Goal: Task Accomplishment & Management: Manage account settings

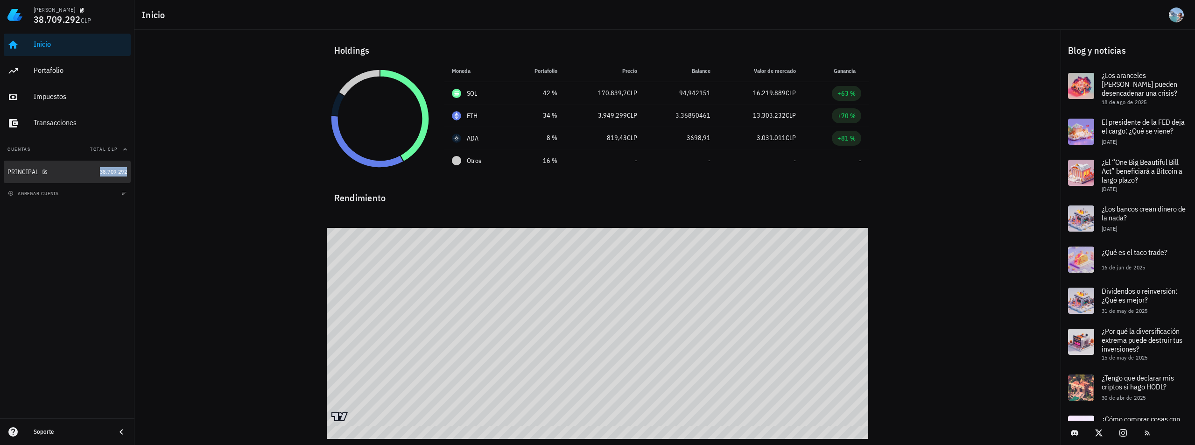
click at [105, 169] on span "38.709.292" at bounding box center [113, 171] width 27 height 7
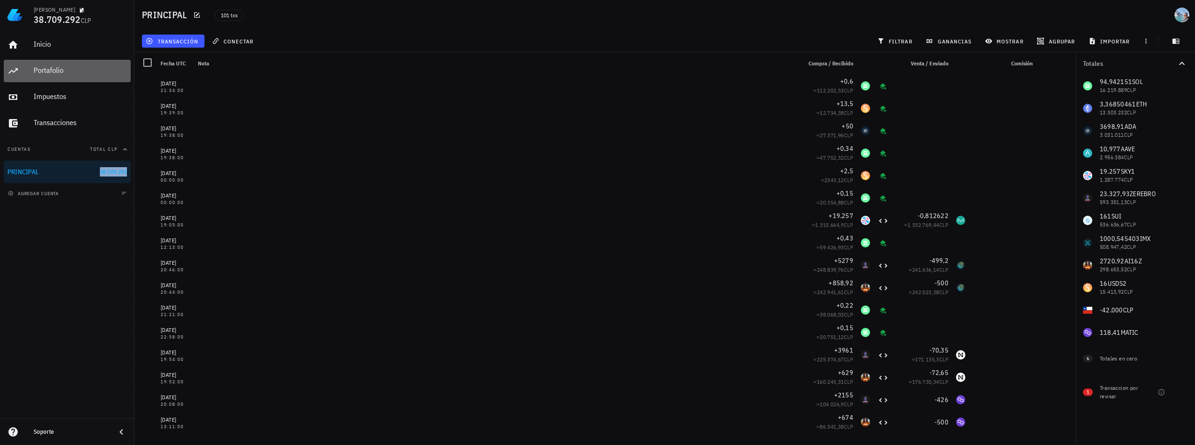
click at [58, 66] on div "Portafolio" at bounding box center [80, 70] width 93 height 9
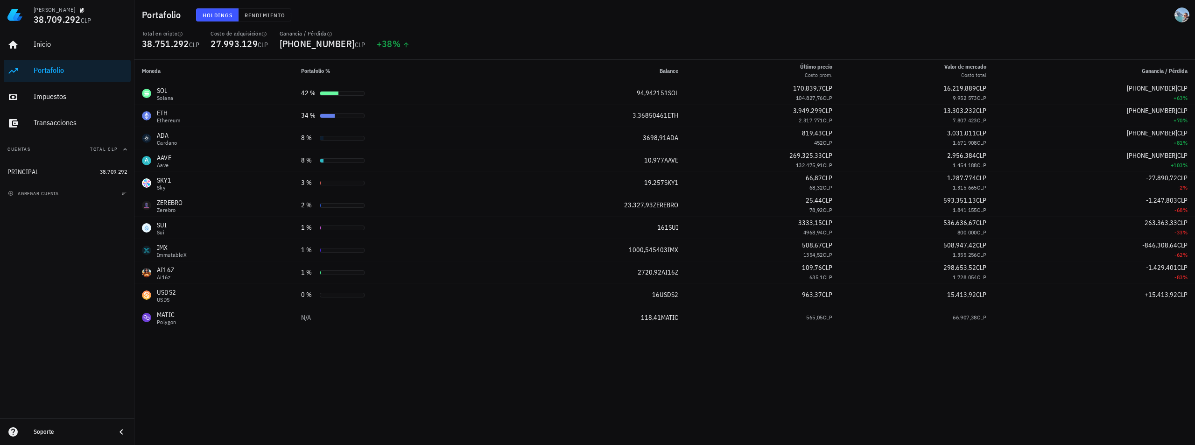
click at [77, 257] on div "Inicio [GEOGRAPHIC_DATA] Impuestos [GEOGRAPHIC_DATA] Cuentas Total CLP PRINCIPA…" at bounding box center [67, 224] width 134 height 388
click at [61, 121] on div "Transacciones" at bounding box center [80, 122] width 93 height 9
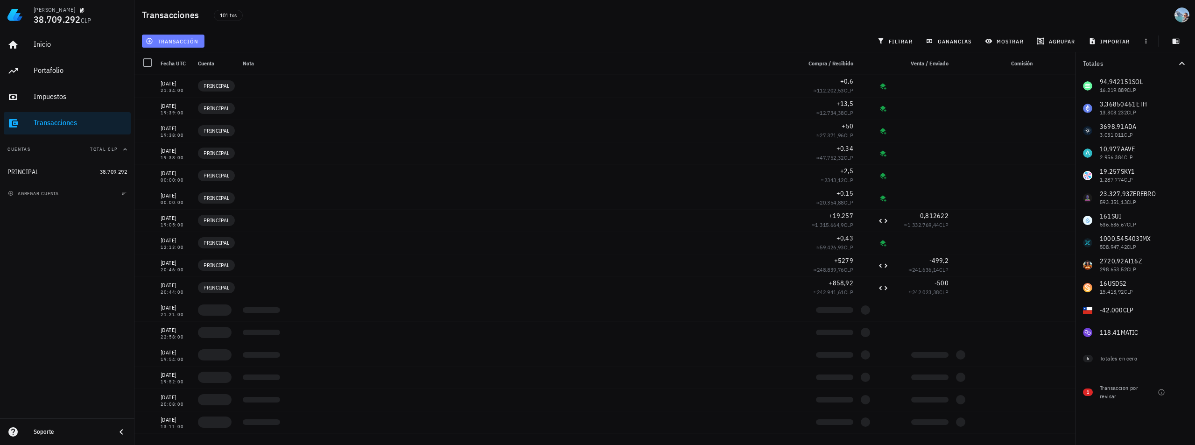
click at [168, 40] on span "transacción" at bounding box center [173, 40] width 51 height 7
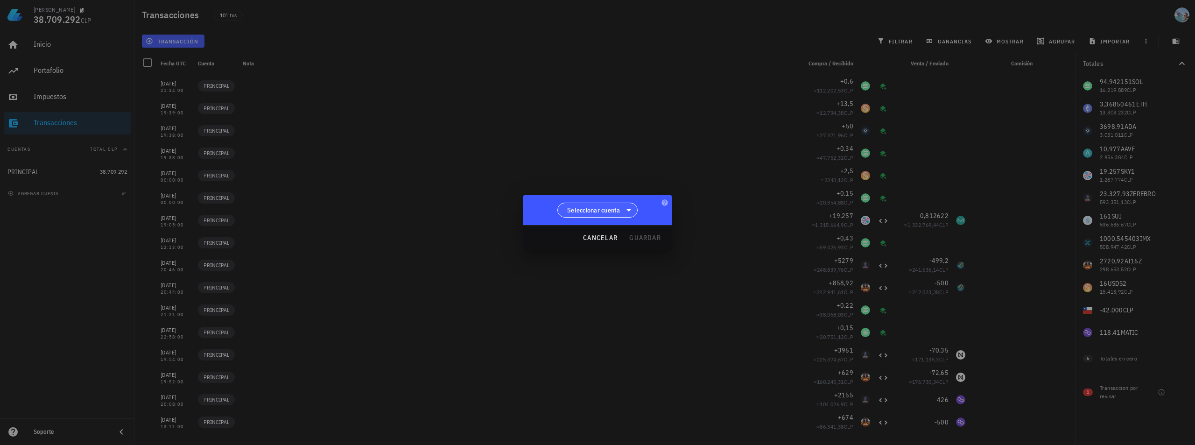
click at [616, 213] on span "Seleccionar cuenta" at bounding box center [593, 209] width 53 height 9
click at [615, 229] on div "PRINCIPAL" at bounding box center [598, 234] width 81 height 22
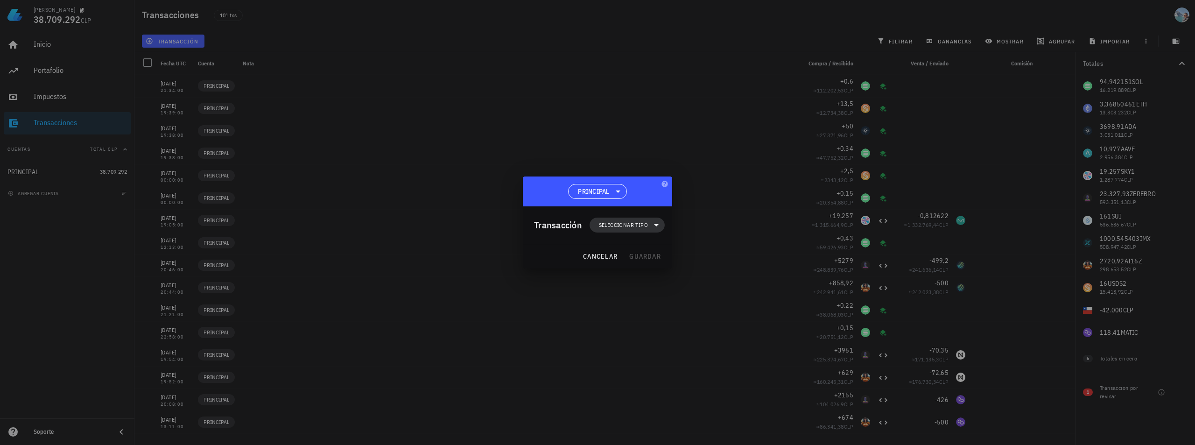
click at [613, 227] on span "Seleccionar tipo" at bounding box center [623, 224] width 49 height 9
click at [638, 250] on div "Compra/Venta" at bounding box center [632, 247] width 36 height 7
click at [705, 252] on div "Compra/Venta" at bounding box center [729, 250] width 56 height 7
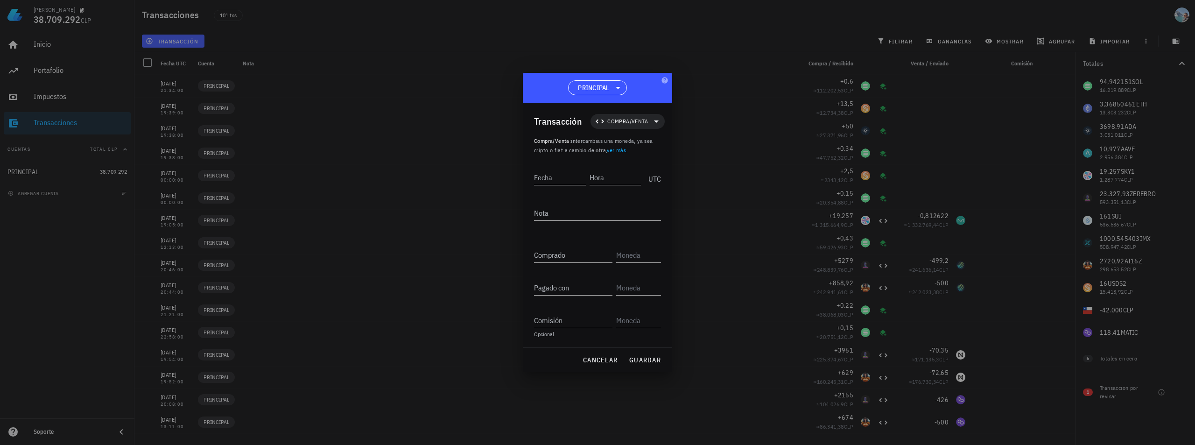
click at [574, 182] on input "Fecha" at bounding box center [560, 177] width 52 height 15
type input "1"
type input "2025-08-19"
type input "07:45:00"
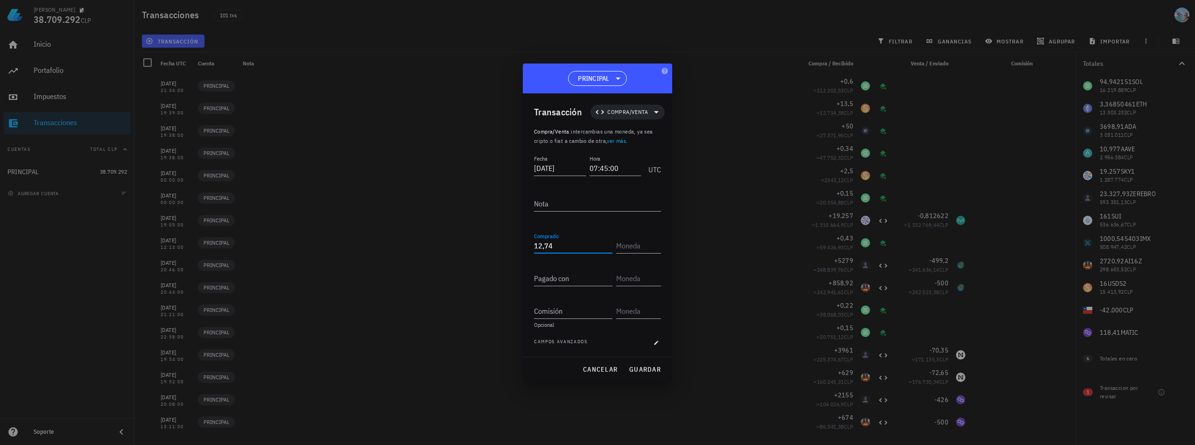
type input "12,74"
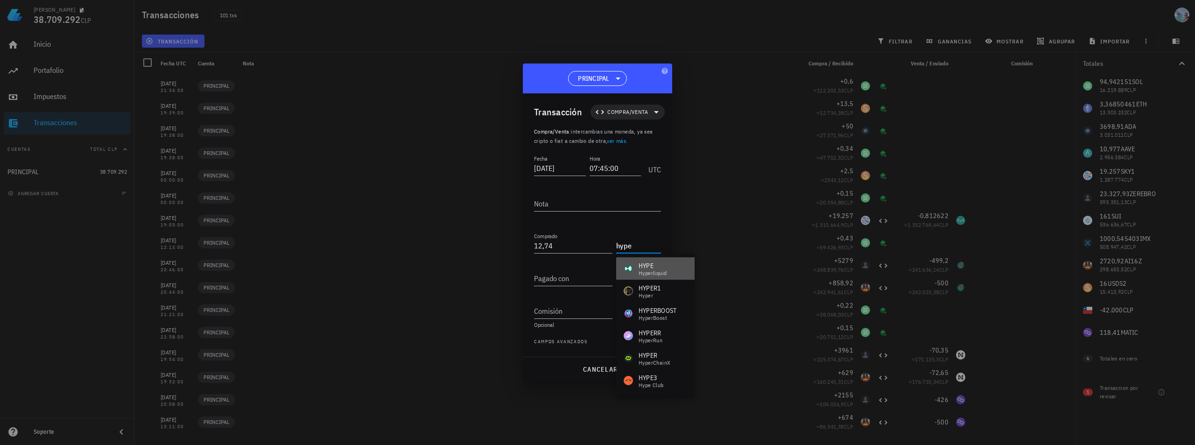
click at [639, 268] on div "HYPE" at bounding box center [653, 265] width 28 height 9
type input "HYPE"
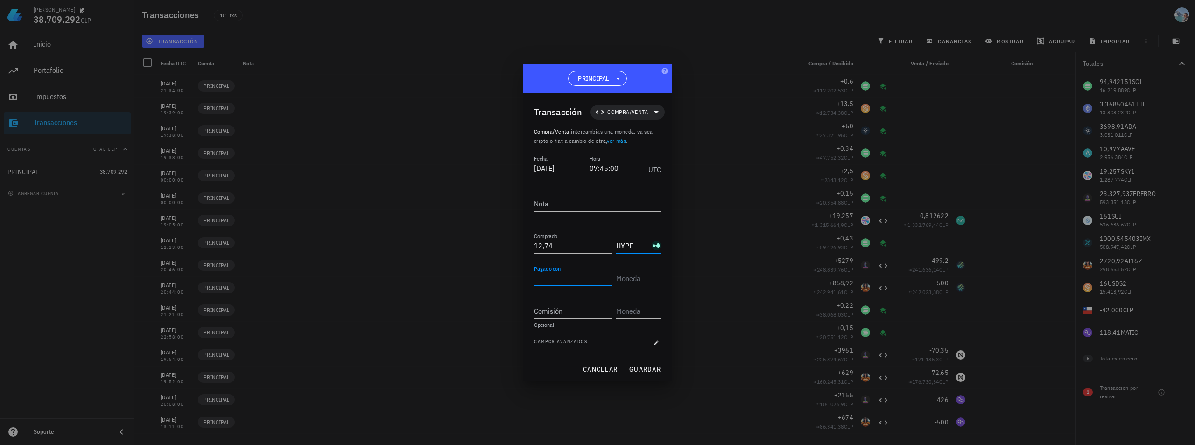
click at [583, 280] on input "Pagado con" at bounding box center [573, 278] width 78 height 15
click at [633, 275] on input "text" at bounding box center [637, 278] width 43 height 15
click at [644, 297] on div "IMX" at bounding box center [654, 298] width 30 height 9
type input "IMX"
click at [572, 279] on input "Pagado con" at bounding box center [573, 278] width 78 height 15
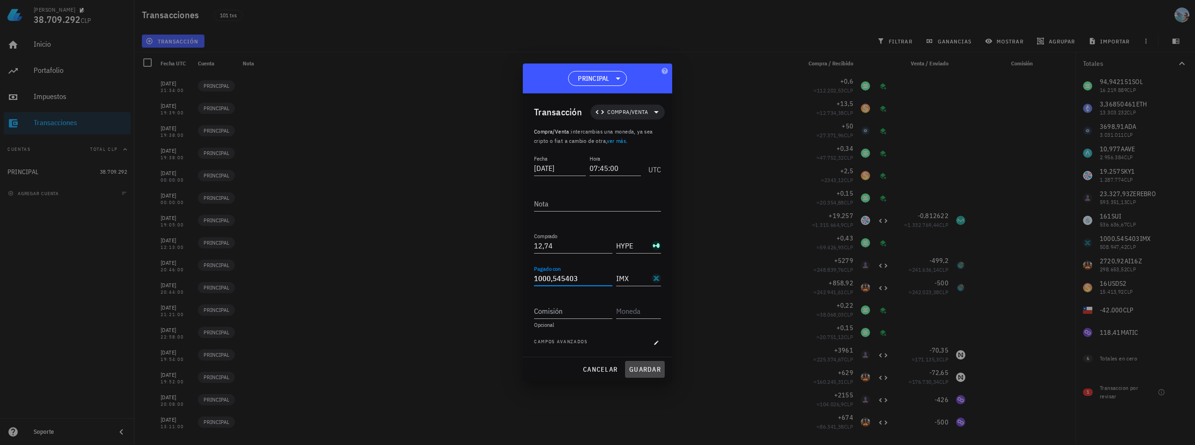
type input "1.000,545403"
click at [646, 372] on span "guardar" at bounding box center [645, 369] width 32 height 8
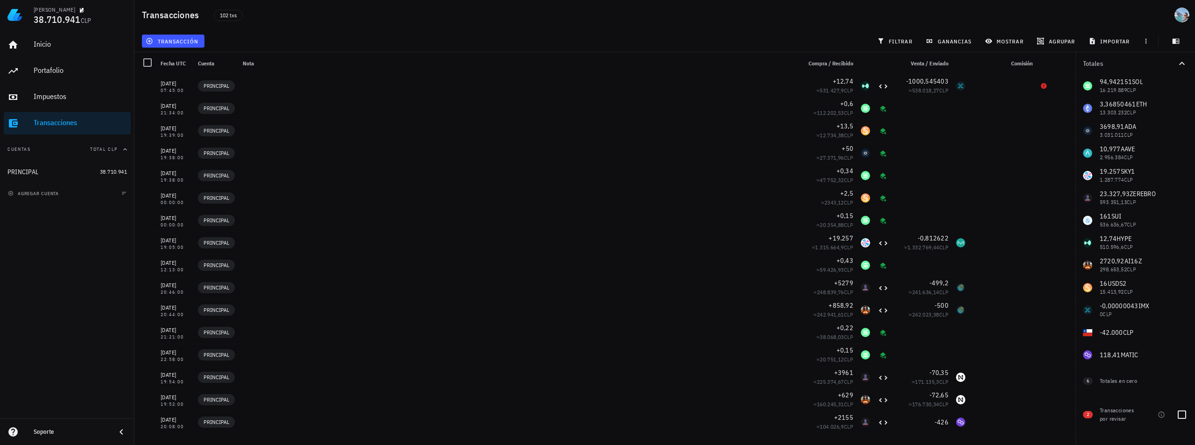
click at [1091, 416] on span "2" at bounding box center [1088, 414] width 10 height 7
click at [1165, 410] on div "2 Transacciones por revisar" at bounding box center [1136, 413] width 120 height 34
click at [1159, 416] on icon "button" at bounding box center [1161, 414] width 6 height 6
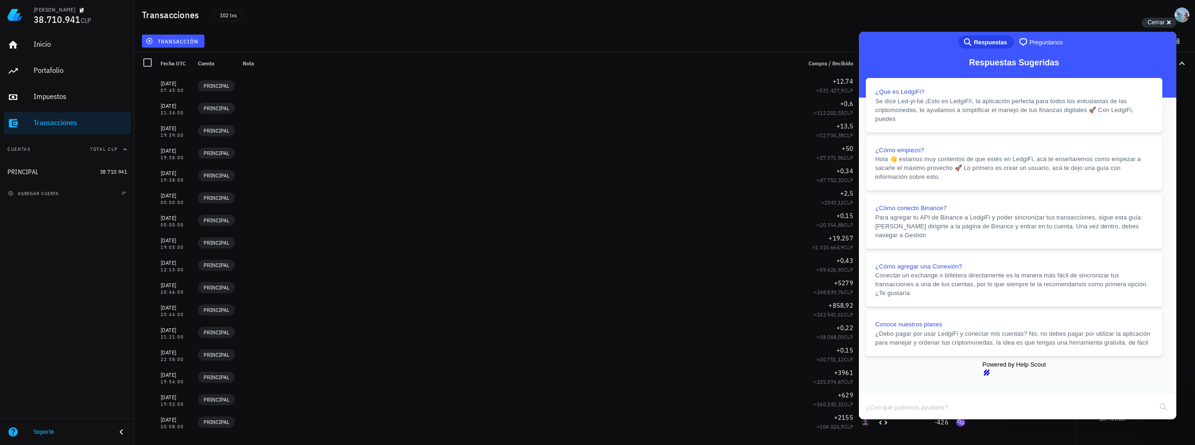
scroll to position [93, 0]
click at [876, 420] on button "Close" at bounding box center [868, 426] width 17 height 12
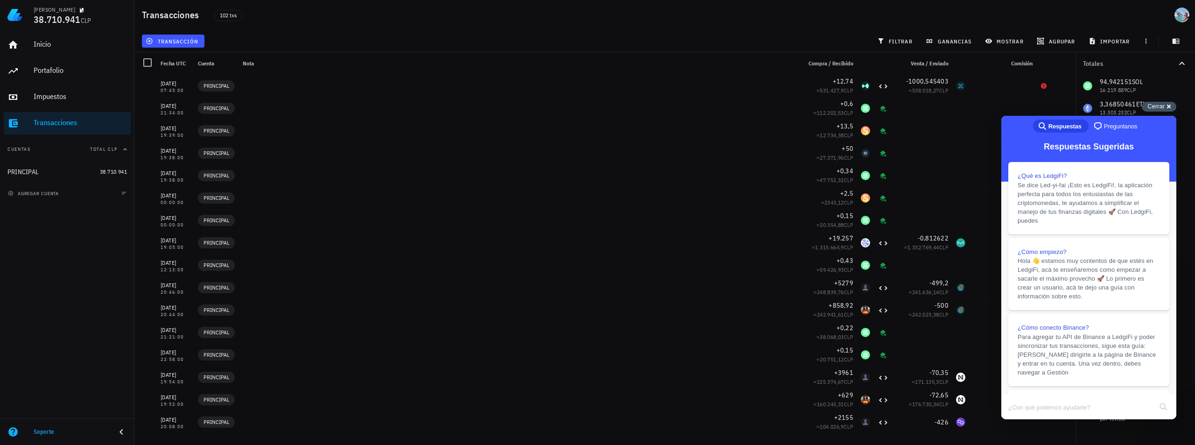
click at [1155, 105] on span "Cerrar" at bounding box center [1156, 106] width 17 height 7
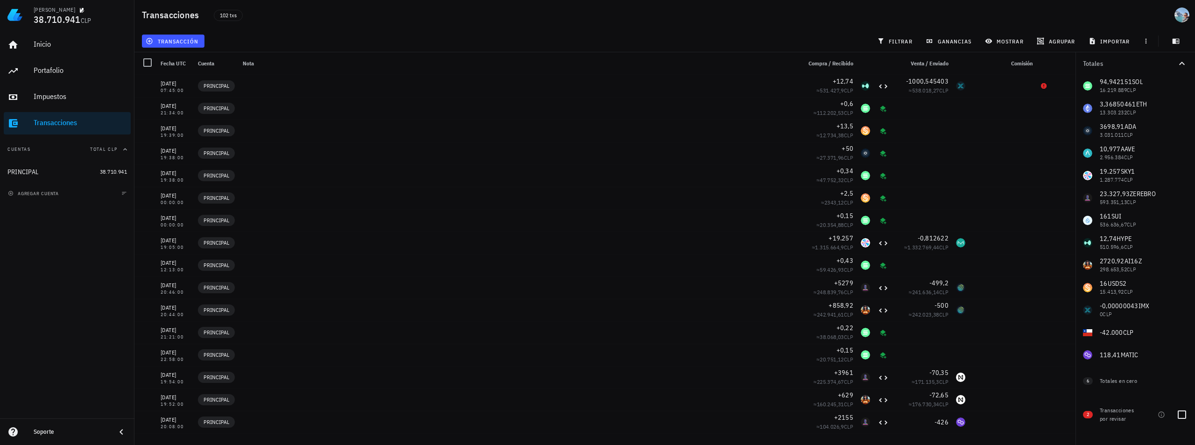
click at [1114, 418] on div "Transacciones por revisar" at bounding box center [1119, 414] width 39 height 17
click at [1083, 414] on span "2" at bounding box center [1088, 414] width 10 height 7
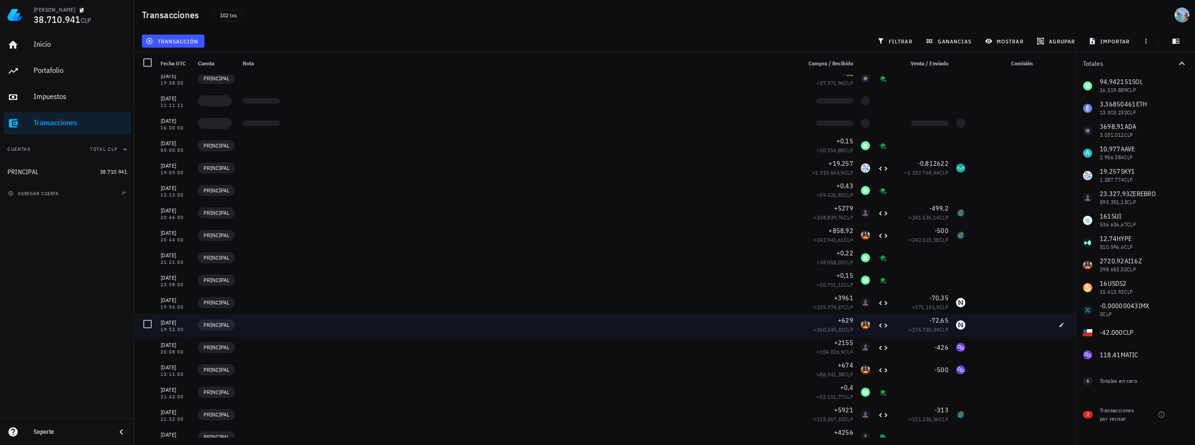
scroll to position [0, 0]
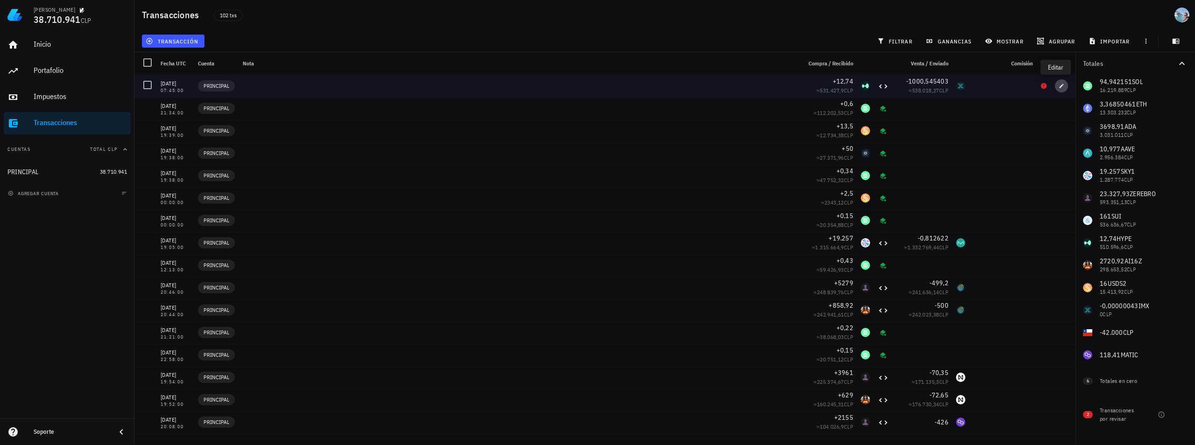
click at [1059, 87] on span "button" at bounding box center [1061, 86] width 13 height 6
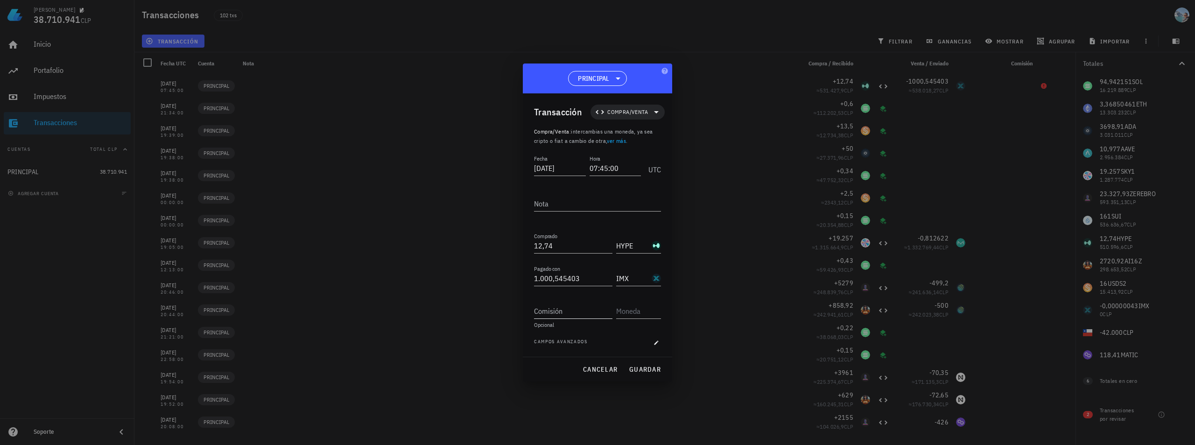
click at [583, 315] on input "Comisión" at bounding box center [573, 311] width 78 height 15
type input "0"
click at [633, 309] on input "text" at bounding box center [637, 311] width 43 height 15
click at [671, 179] on div "CLP peso chileno" at bounding box center [659, 176] width 87 height 22
type input "CLP"
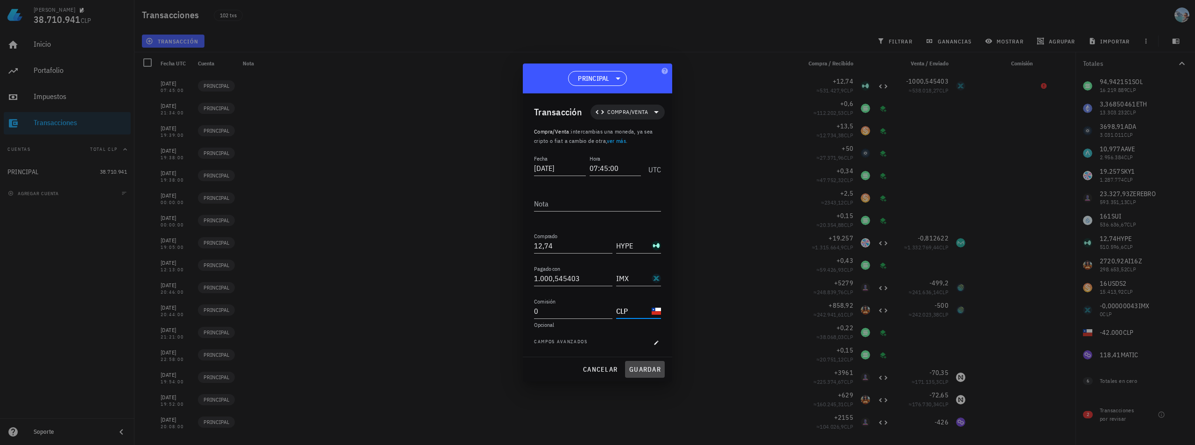
click at [648, 370] on span "guardar" at bounding box center [645, 369] width 32 height 8
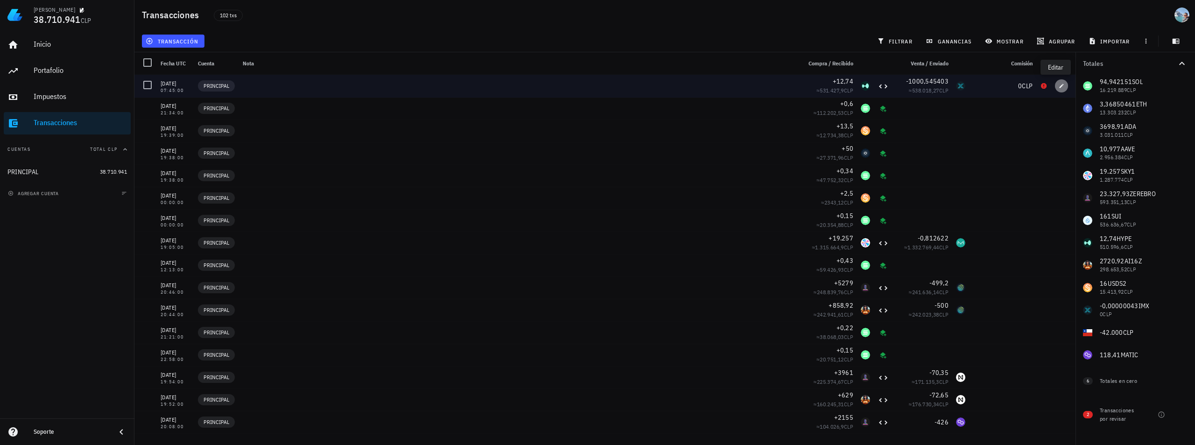
click at [1055, 85] on span "button" at bounding box center [1061, 86] width 13 height 6
type input "0"
type input "CLP"
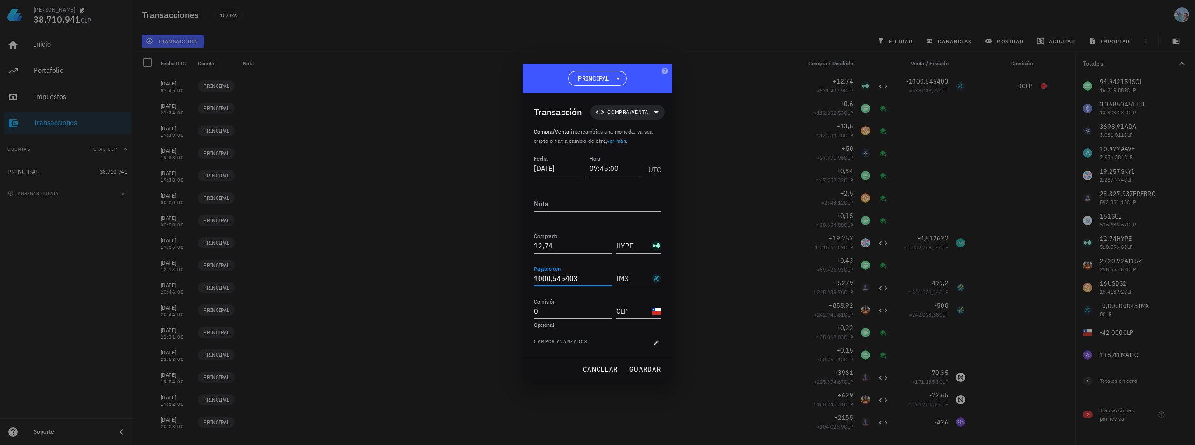
drag, startPoint x: 582, startPoint y: 281, endPoint x: 551, endPoint y: 281, distance: 30.8
click at [551, 281] on input "1000,545403" at bounding box center [573, 278] width 78 height 15
click at [645, 371] on span "guardar" at bounding box center [645, 369] width 32 height 8
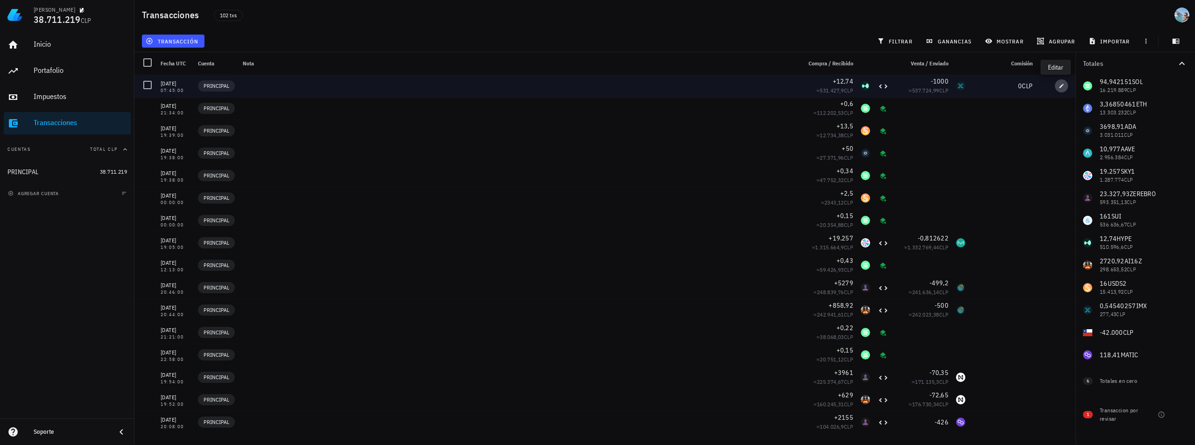
click at [1059, 87] on icon "button" at bounding box center [1062, 86] width 6 height 6
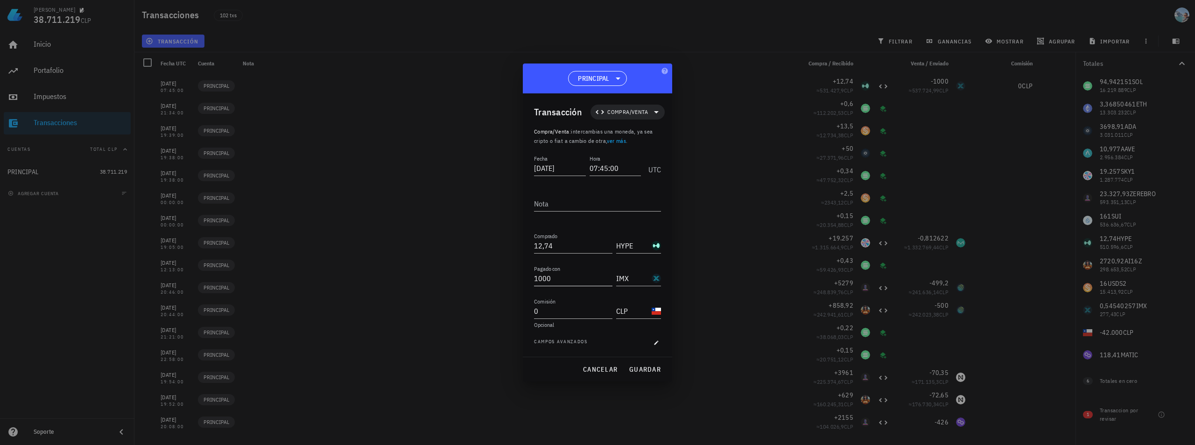
click at [582, 280] on input "1000" at bounding box center [573, 278] width 78 height 15
click at [641, 367] on span "guardar" at bounding box center [645, 369] width 32 height 8
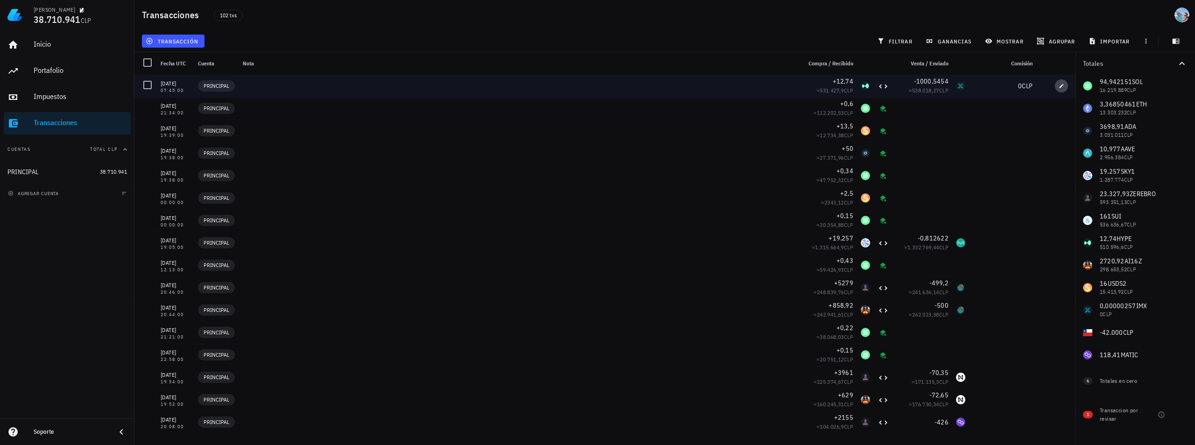
click at [1059, 84] on icon "button" at bounding box center [1062, 86] width 6 height 6
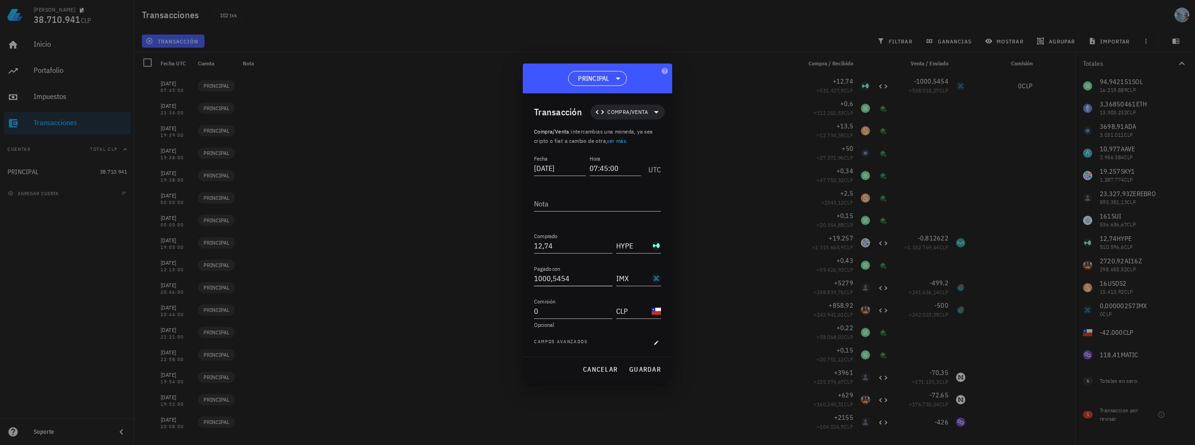
click at [590, 278] on input "1000,5454" at bounding box center [573, 278] width 78 height 15
click at [635, 371] on span "guardar" at bounding box center [645, 369] width 32 height 8
type input "1.000,5454"
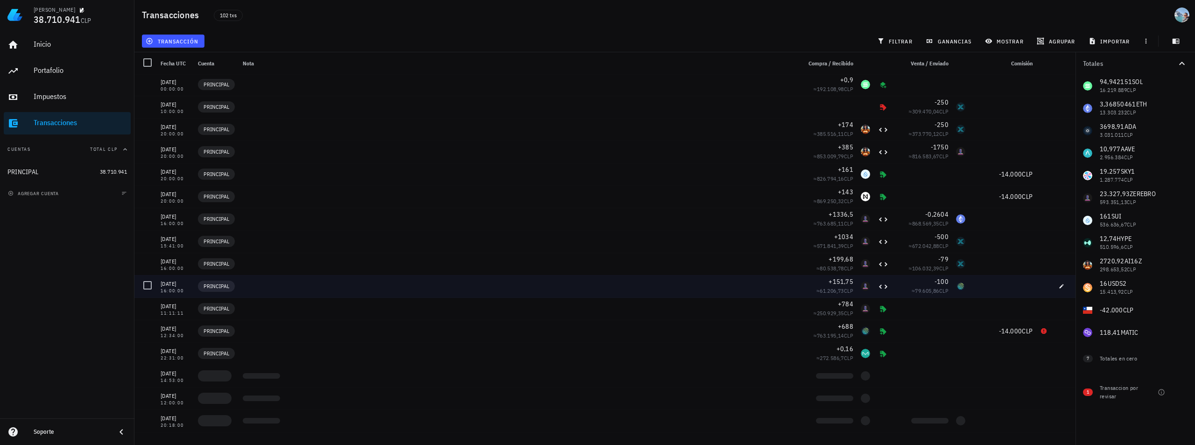
scroll to position [467, 0]
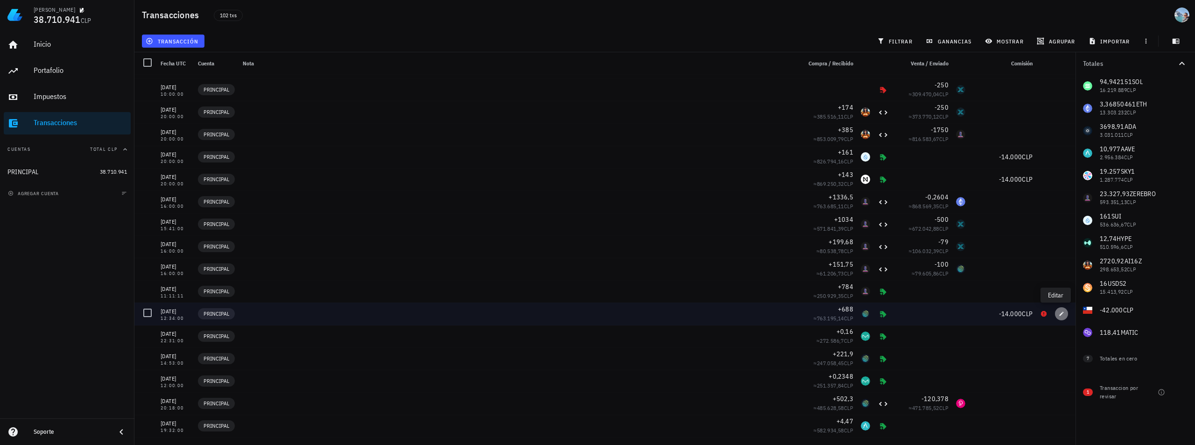
click at [1060, 315] on icon "button" at bounding box center [1062, 313] width 4 height 4
type input "2024-11-29"
type input "12:34:00"
type input "688"
type input "JUP"
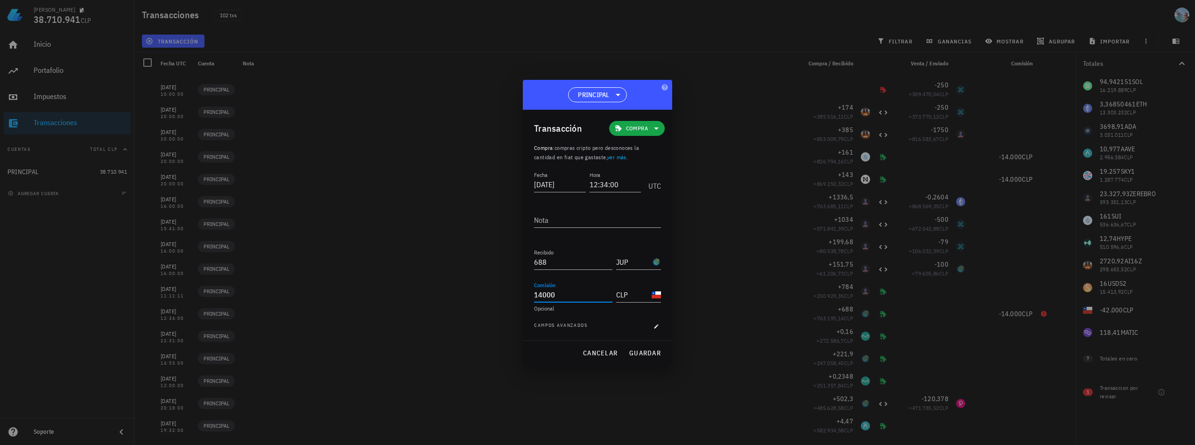
drag, startPoint x: 568, startPoint y: 299, endPoint x: 494, endPoint y: 297, distance: 73.8
click at [494, 297] on div "Felipe 38.710.941 CLP Inicio Portafolio Impuestos Transacciones Cuentas Total C…" at bounding box center [597, 222] width 1195 height 445
click at [589, 289] on input "14000" at bounding box center [573, 294] width 78 height 15
type input "14.000"
click at [590, 356] on span "cancelar" at bounding box center [600, 353] width 35 height 8
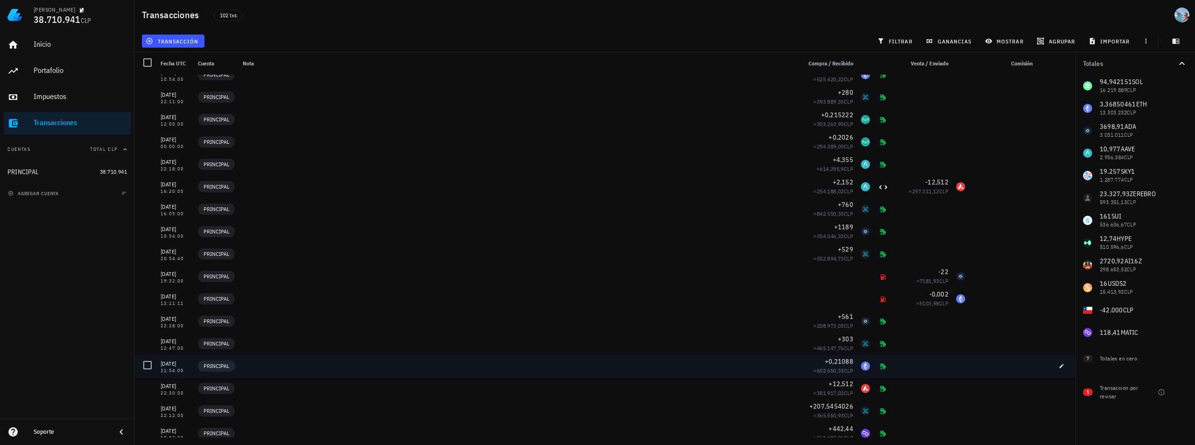
scroll to position [0, 0]
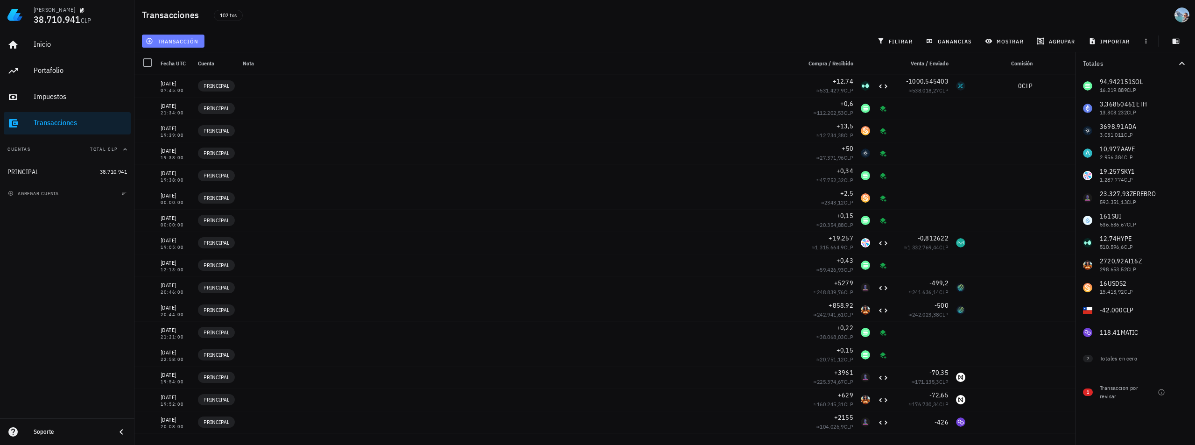
click at [163, 40] on span "transacción" at bounding box center [173, 40] width 51 height 7
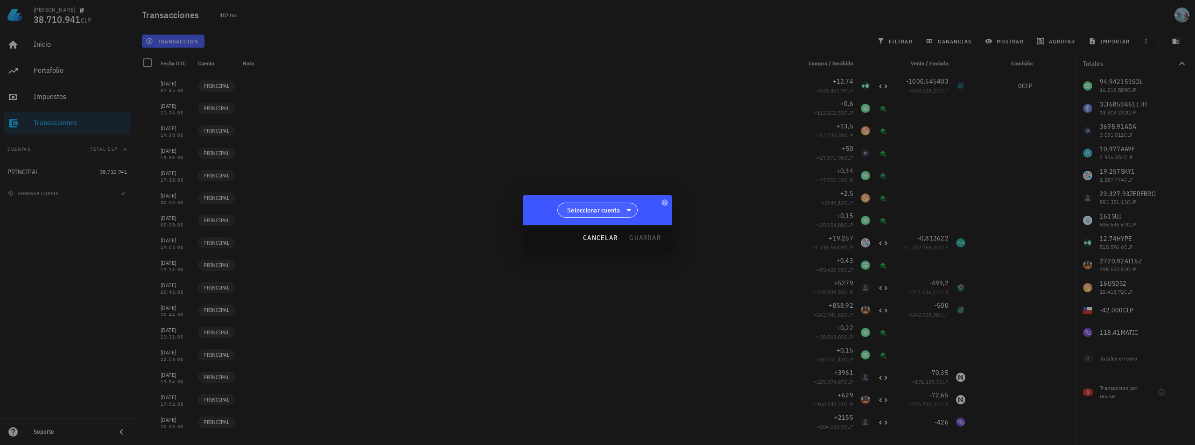
click at [611, 212] on span "Seleccionar cuenta" at bounding box center [593, 209] width 53 height 9
click at [613, 227] on div "PRINCIPAL" at bounding box center [598, 234] width 81 height 22
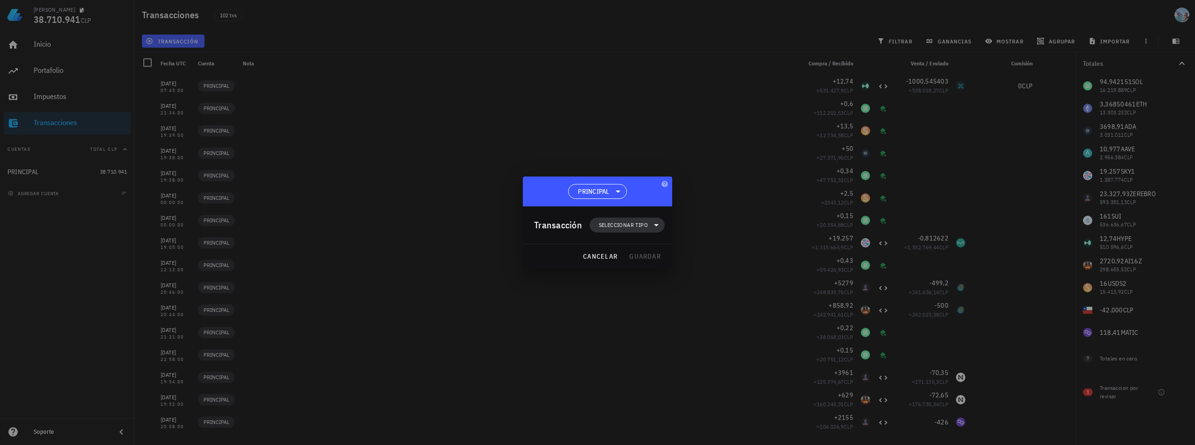
click at [599, 227] on span "Seleccionar tipo" at bounding box center [627, 225] width 64 height 15
click at [619, 265] on div "Ingreso" at bounding box center [632, 265] width 36 height 7
click at [710, 315] on div "Staking" at bounding box center [729, 314] width 56 height 7
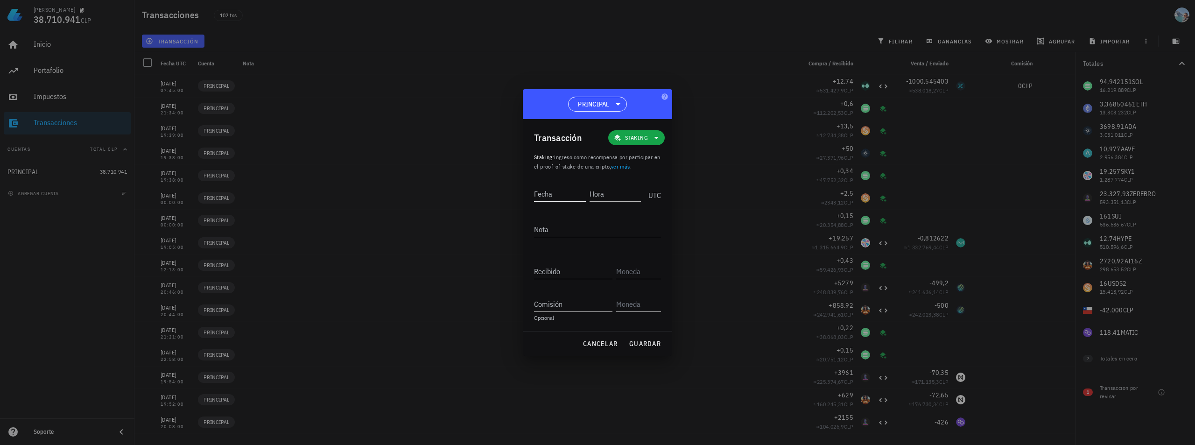
click at [551, 196] on input "Fecha" at bounding box center [560, 193] width 52 height 15
type input "2025-08-15"
type input "20:00:00"
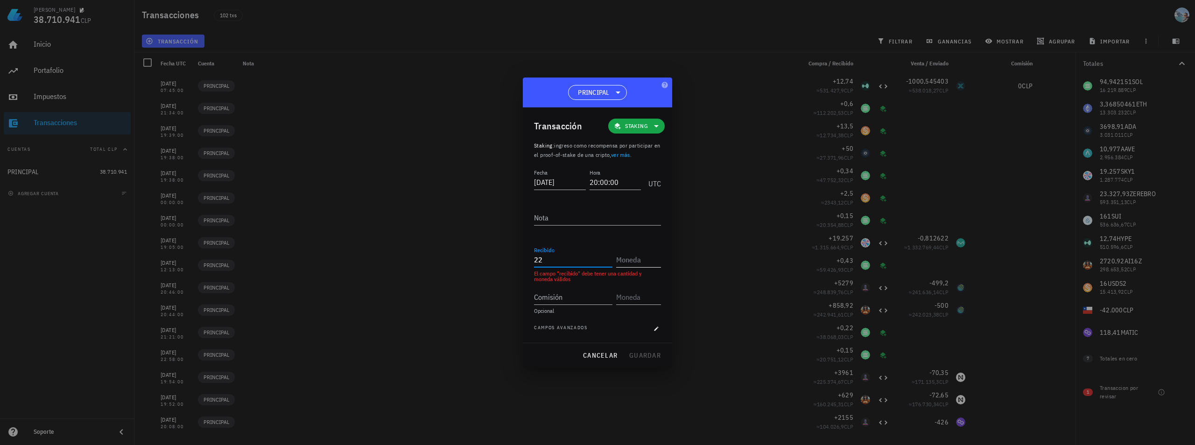
type input "22"
click at [625, 259] on input "text" at bounding box center [637, 259] width 43 height 15
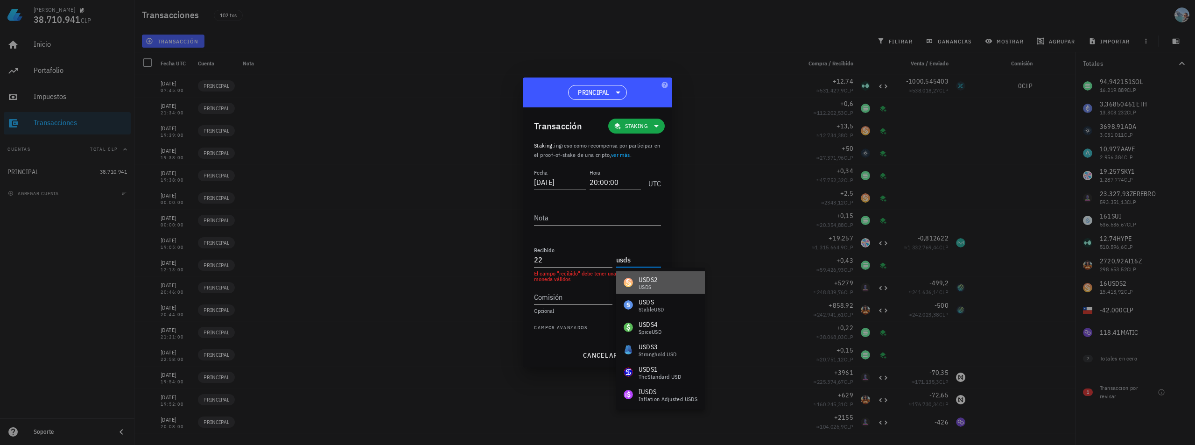
click at [689, 278] on div "USDS2 USDS" at bounding box center [660, 282] width 89 height 22
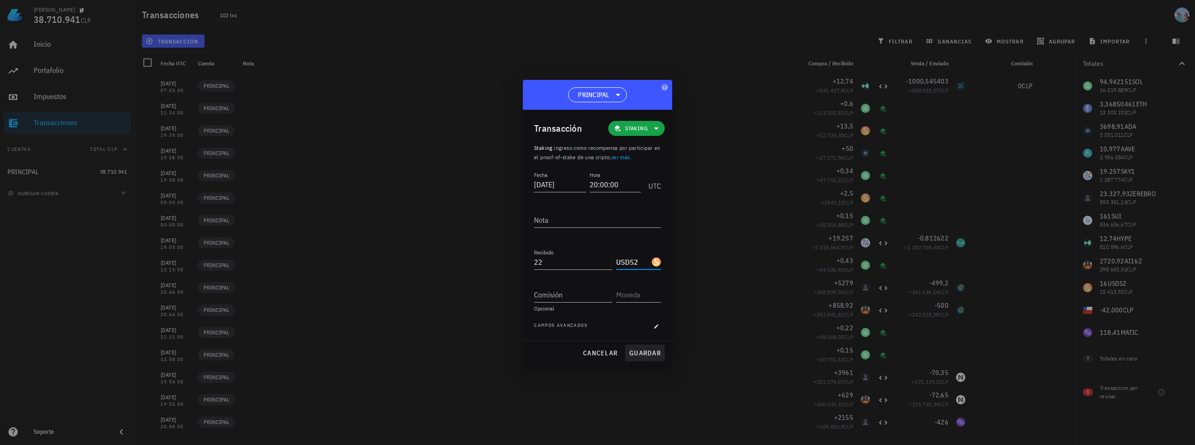
type input "USDS2"
click at [649, 349] on span "guardar" at bounding box center [645, 353] width 32 height 8
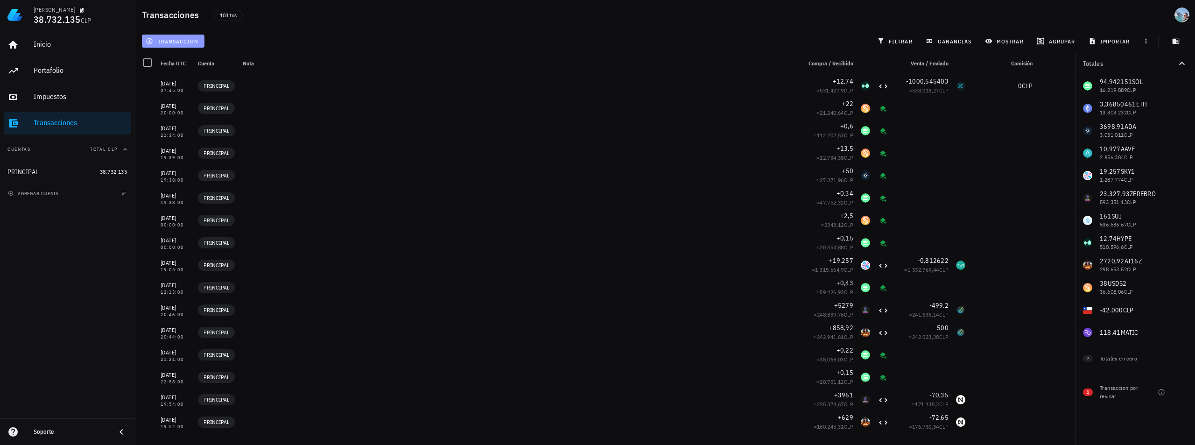
click at [169, 45] on button "transacción" at bounding box center [173, 41] width 63 height 13
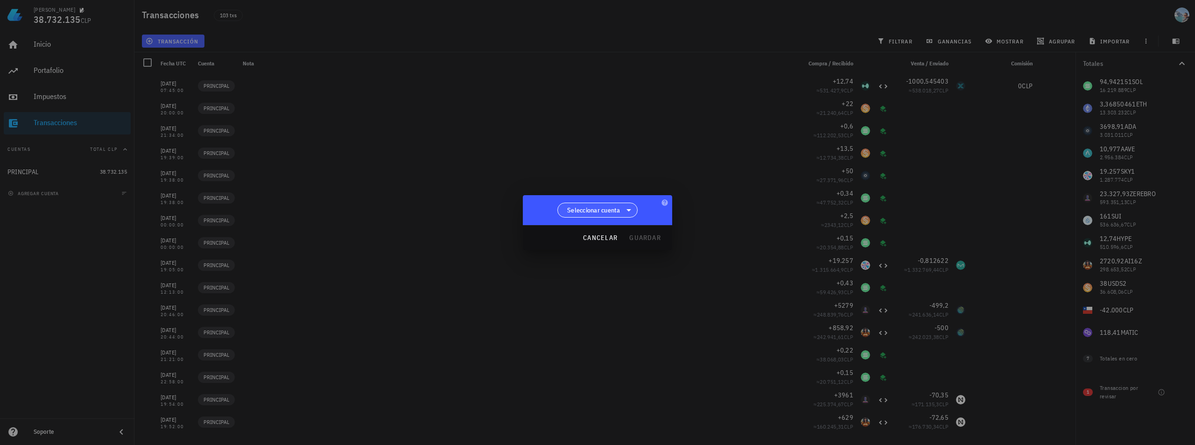
click at [582, 213] on span "Seleccionar cuenta" at bounding box center [593, 209] width 53 height 9
click at [589, 232] on div "PRINCIPAL" at bounding box center [598, 234] width 66 height 9
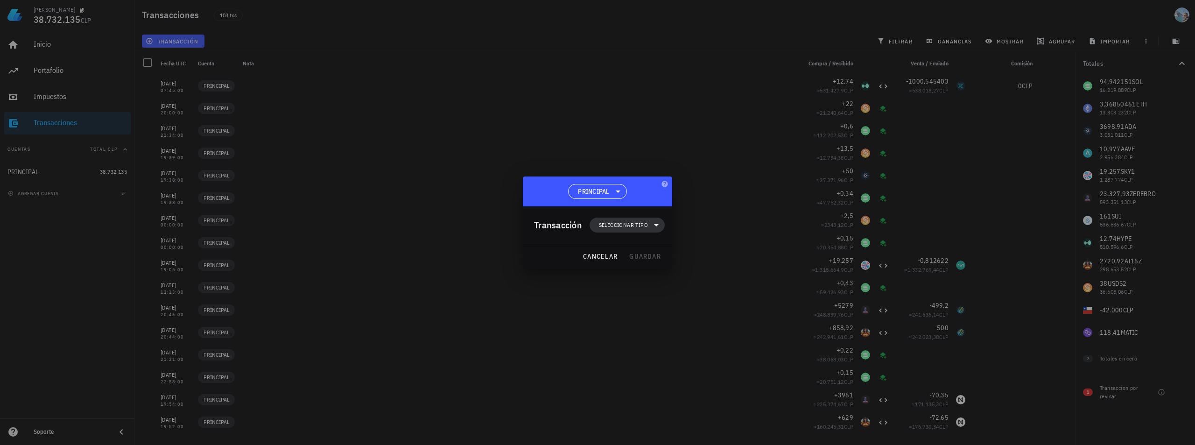
click at [619, 224] on span "Seleccionar tipo" at bounding box center [623, 224] width 49 height 9
click at [626, 247] on div "Compra/Venta" at bounding box center [632, 247] width 36 height 7
click at [708, 253] on div "Compra/Venta" at bounding box center [729, 250] width 56 height 7
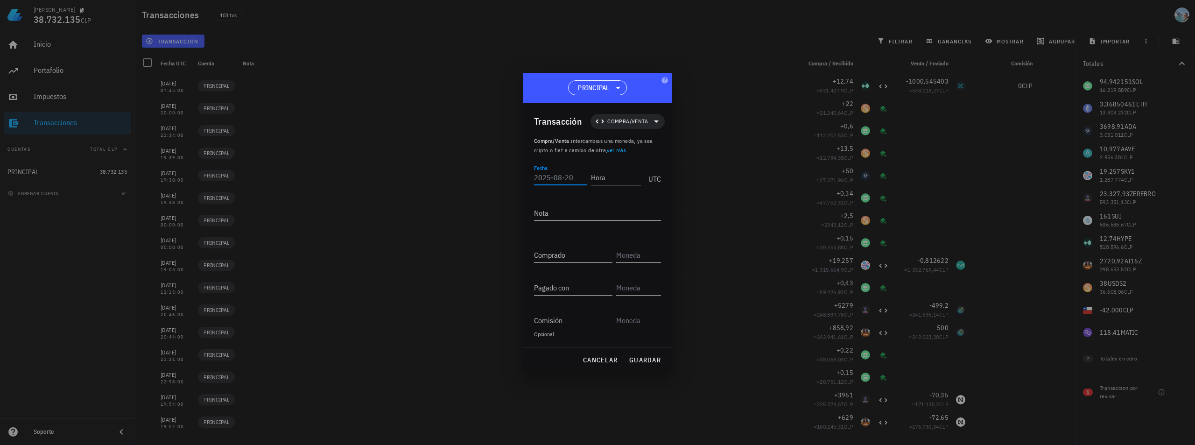
click at [553, 184] on div "Fecha" at bounding box center [560, 177] width 53 height 15
type input "2025-08-15"
type input "00:00:00"
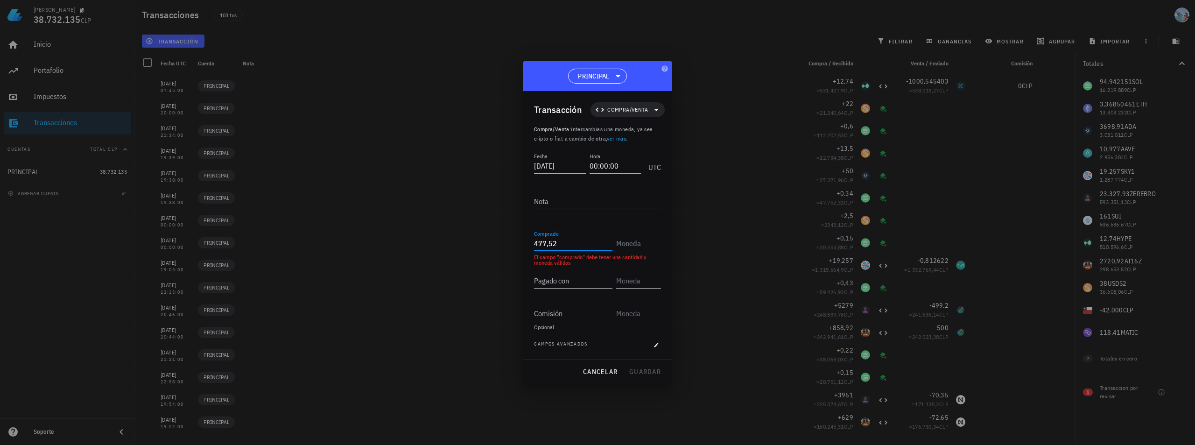
type input "477,52"
click at [664, 288] on div "SKY1 Sky" at bounding box center [653, 288] width 74 height 22
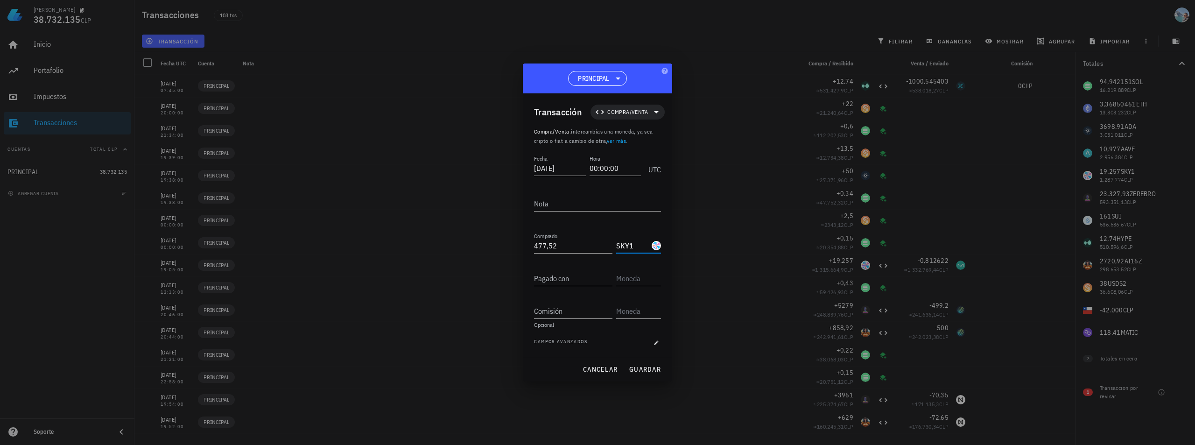
type input "SKY1"
click at [575, 283] on input "Pagado con" at bounding box center [573, 278] width 78 height 15
type input "38"
click at [663, 302] on div "USDS2 USDS" at bounding box center [660, 301] width 89 height 22
type input "USDS2"
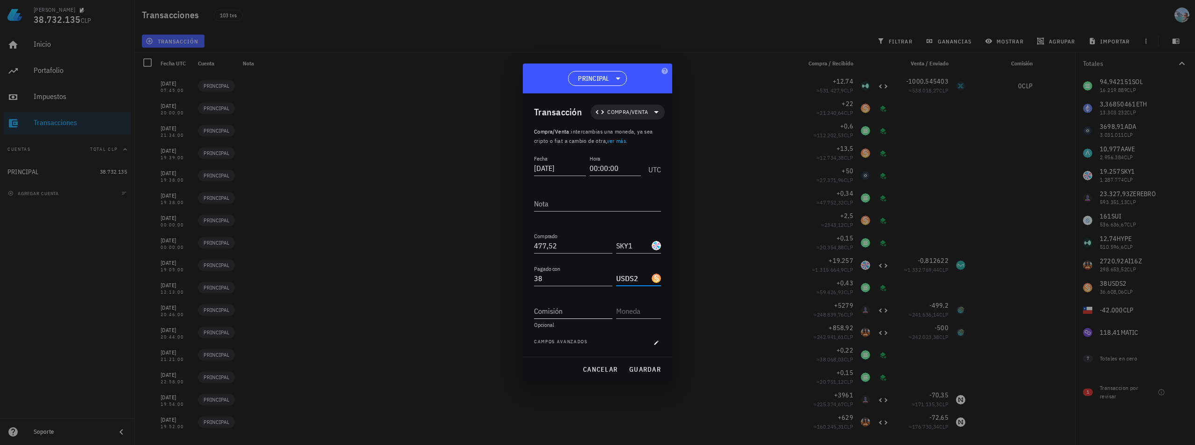
click at [591, 314] on input "Comisión" at bounding box center [573, 311] width 78 height 15
click at [641, 367] on span "guardar" at bounding box center [645, 369] width 32 height 8
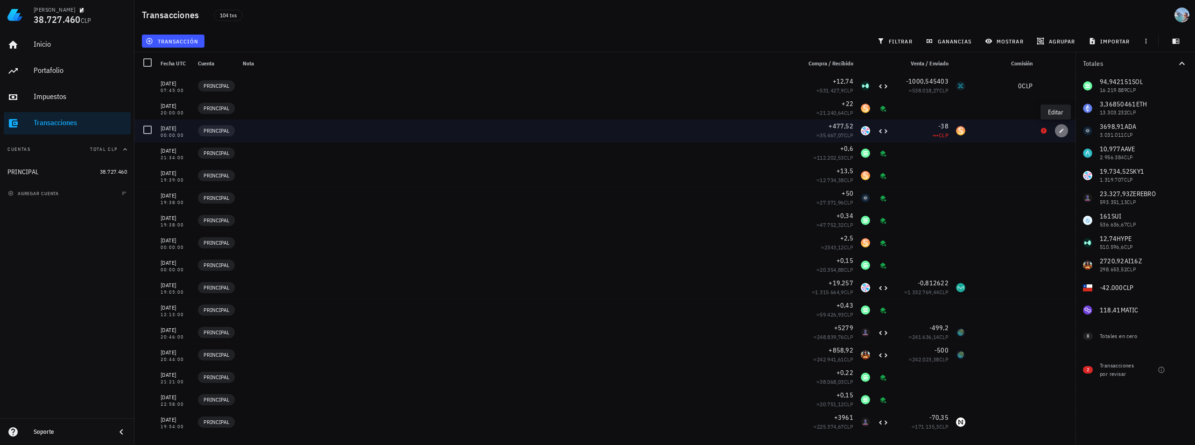
click at [1059, 128] on icon "button" at bounding box center [1062, 131] width 6 height 6
type input "2025-08-15"
type input "00:00:00"
type input "477,52"
type input "SKY1"
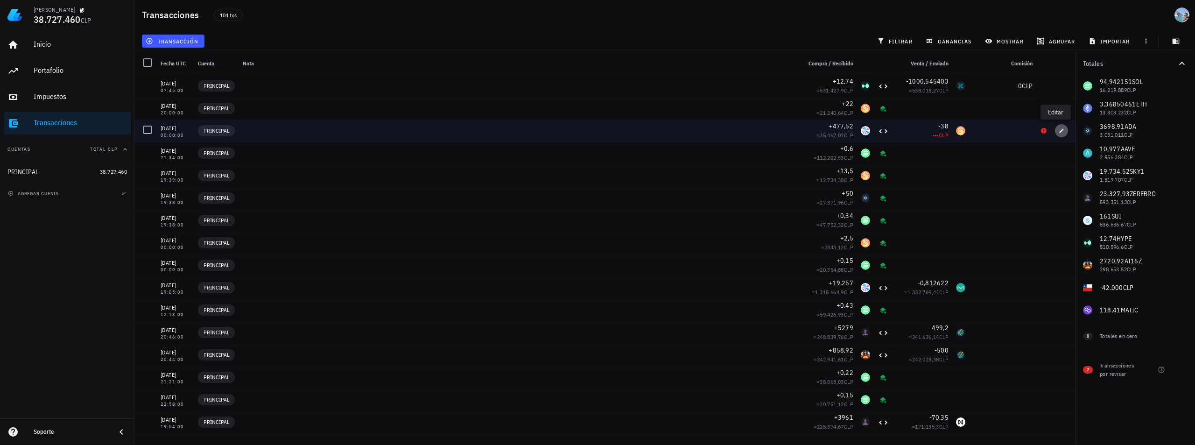
type input "38"
type input "USDS2"
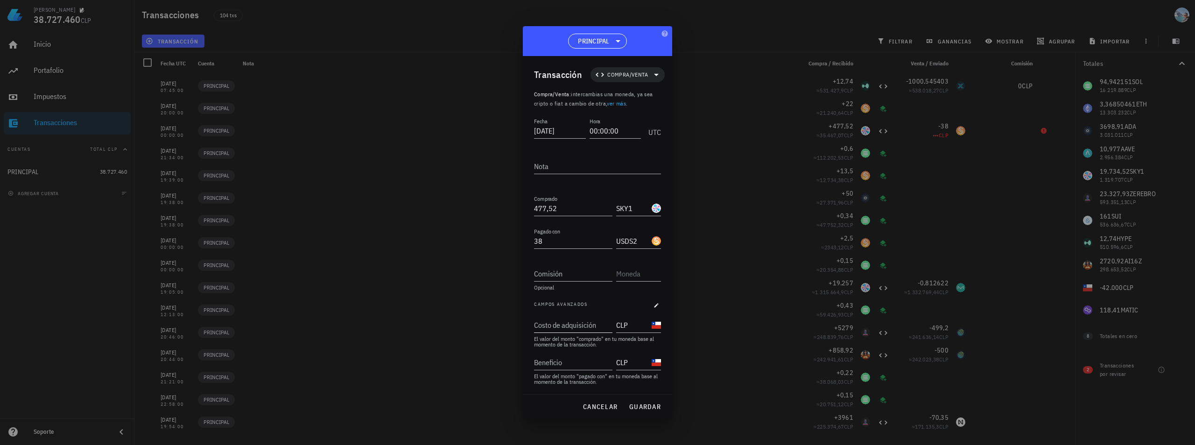
click at [579, 328] on input "Costo de adquisición" at bounding box center [572, 325] width 77 height 15
type input "0"
click at [574, 360] on input "Beneficio" at bounding box center [572, 362] width 77 height 15
type input "0"
click at [568, 276] on input "Comisión" at bounding box center [573, 273] width 78 height 15
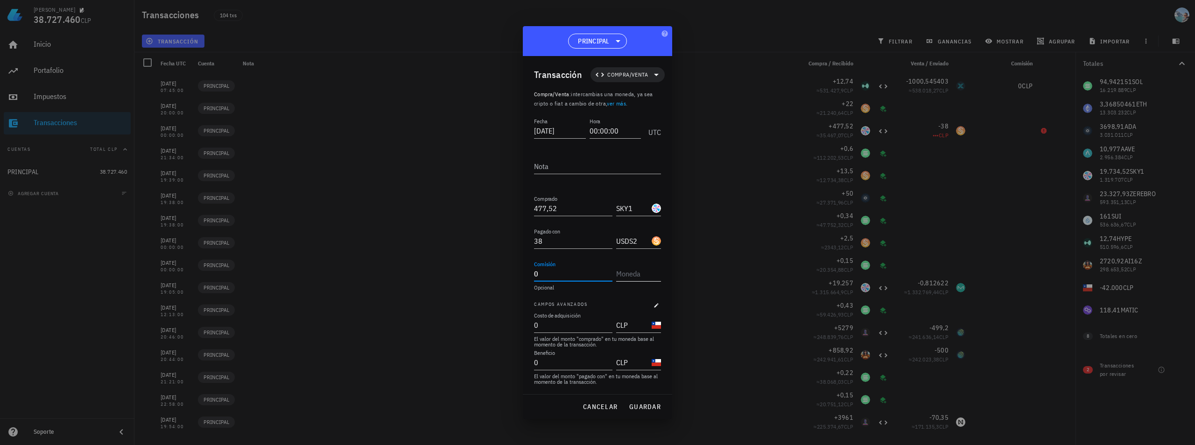
type input "0"
click at [644, 277] on input "text" at bounding box center [637, 273] width 43 height 15
click at [669, 290] on div "CLP" at bounding box center [655, 293] width 32 height 9
type input "CLP"
click at [659, 401] on button "guardar" at bounding box center [645, 406] width 40 height 17
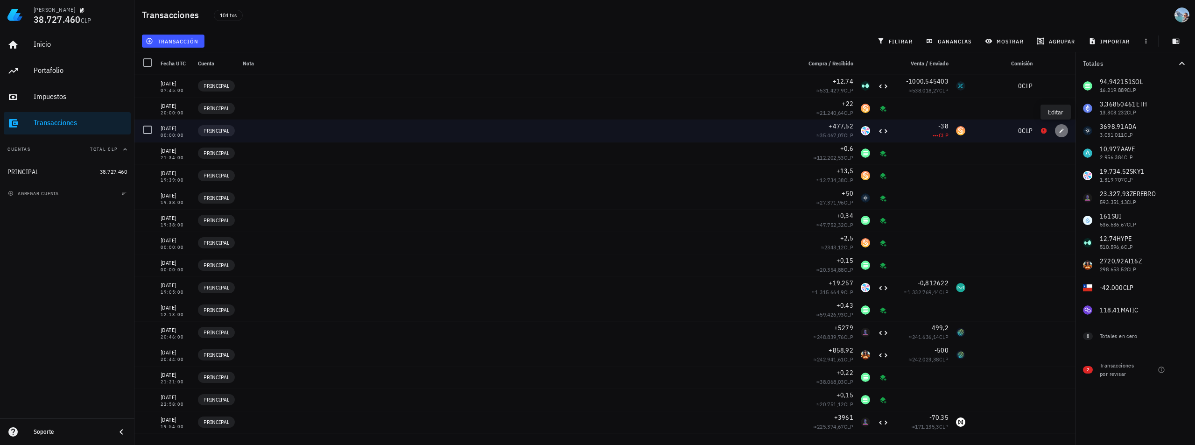
click at [1059, 129] on icon "button" at bounding box center [1062, 131] width 6 height 6
type input "0"
type input "CLP"
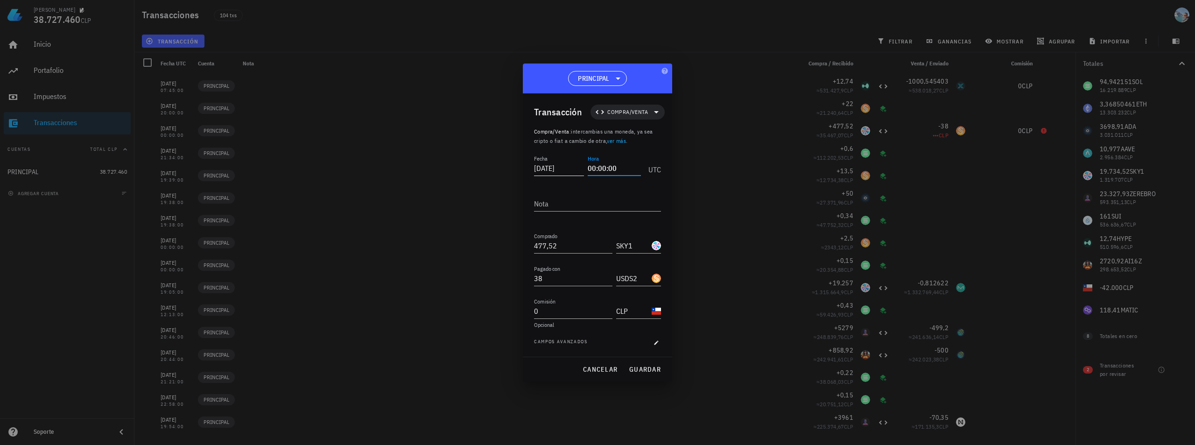
drag, startPoint x: 621, startPoint y: 166, endPoint x: 586, endPoint y: 163, distance: 35.2
click at [586, 163] on div "Fecha 2025-08-15 Hora 00:00:00 UTC" at bounding box center [597, 165] width 127 height 25
click at [643, 366] on span "guardar" at bounding box center [645, 369] width 32 height 8
type input "00:00:00"
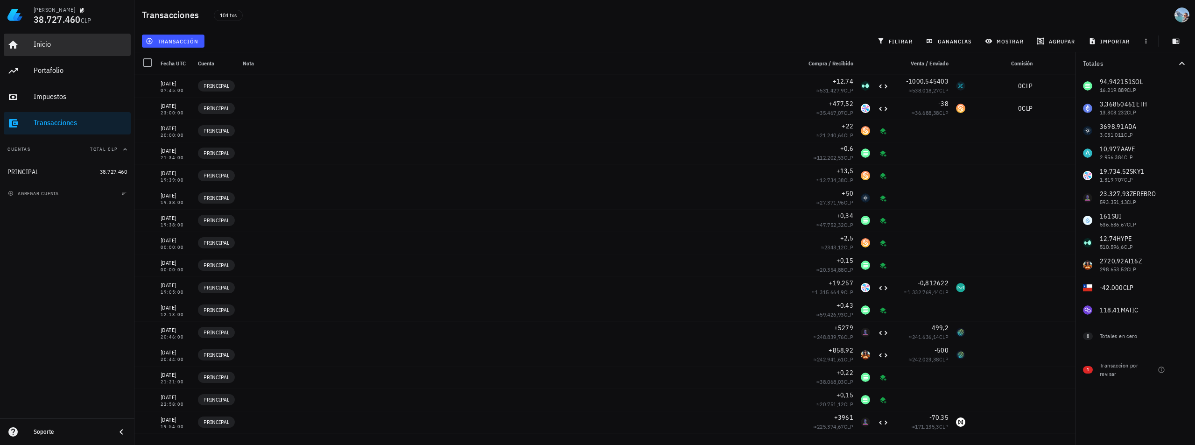
click at [44, 38] on div "Inicio" at bounding box center [80, 44] width 93 height 21
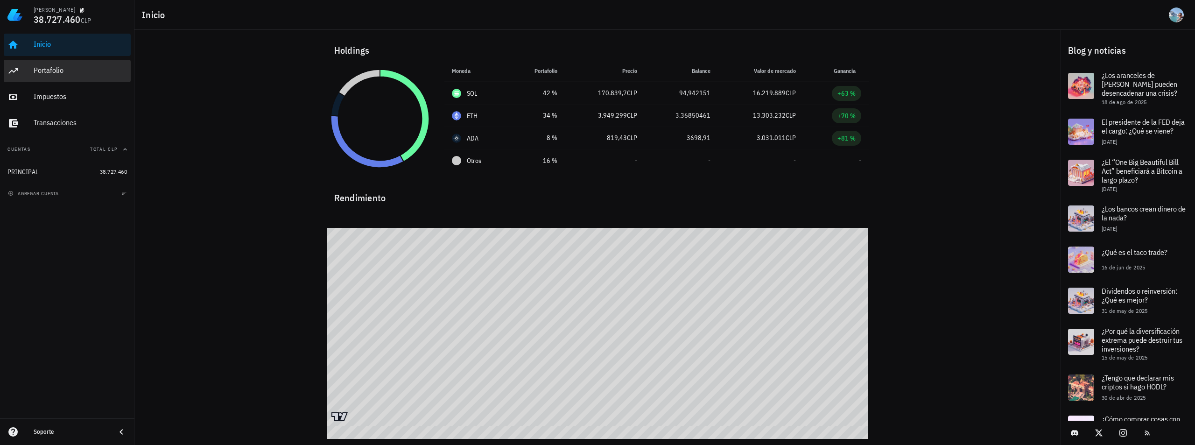
click at [71, 74] on div "Portafolio" at bounding box center [80, 70] width 93 height 9
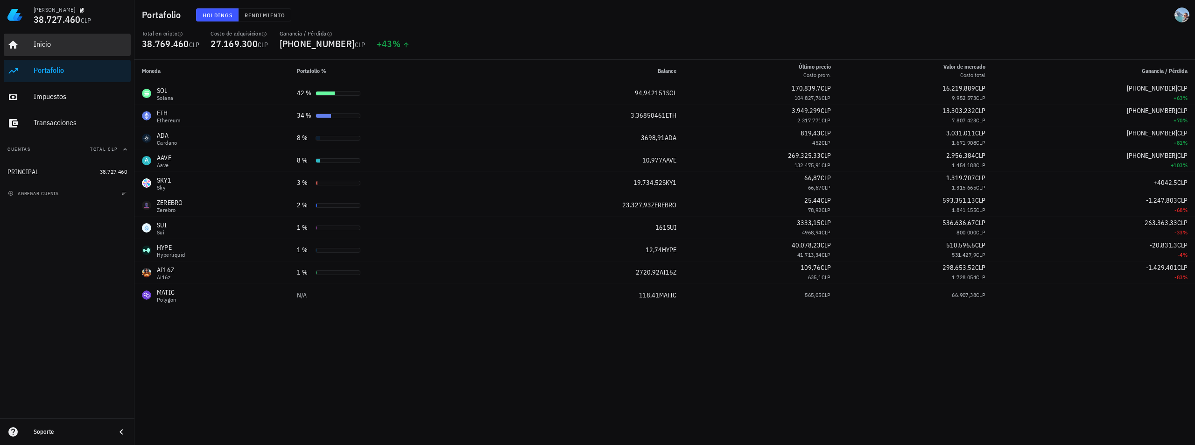
click at [34, 50] on div "Inicio" at bounding box center [80, 44] width 93 height 21
